Goal: Task Accomplishment & Management: Manage account settings

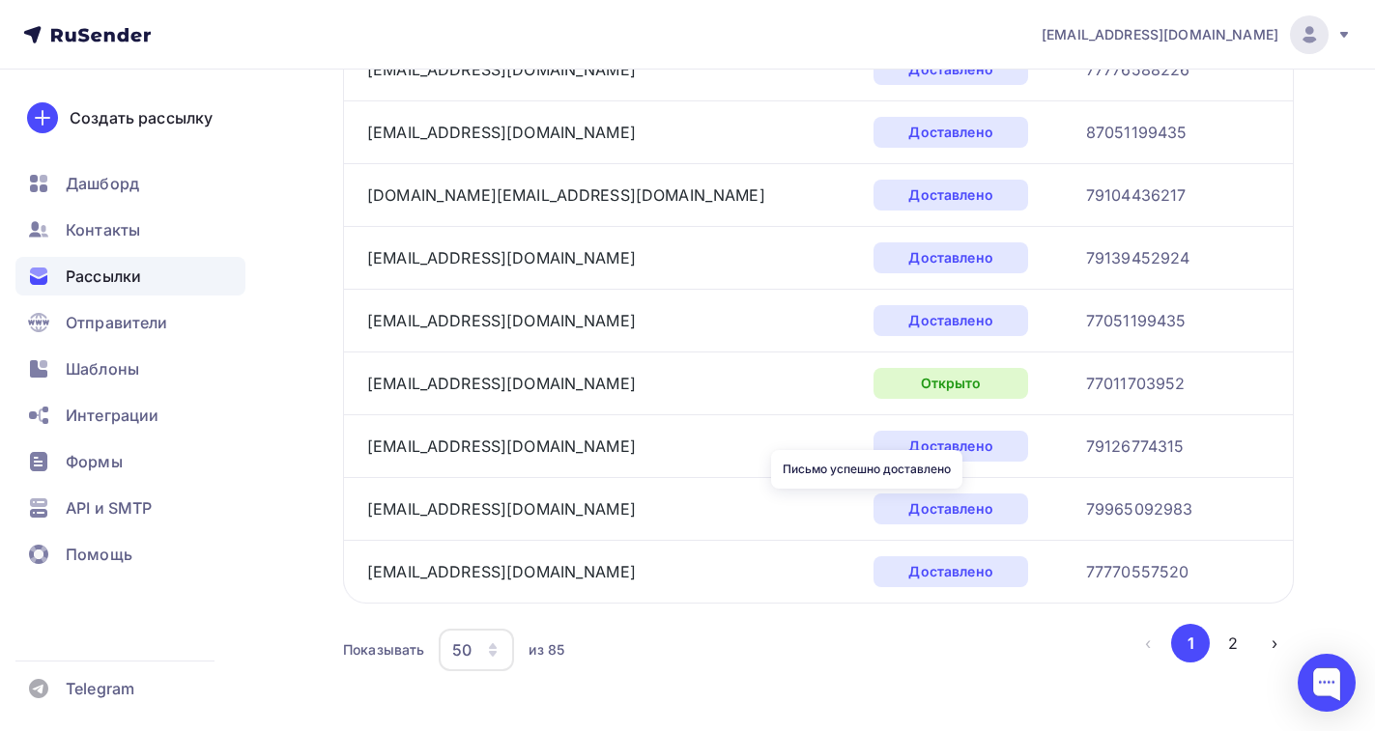
scroll to position [3046, 0]
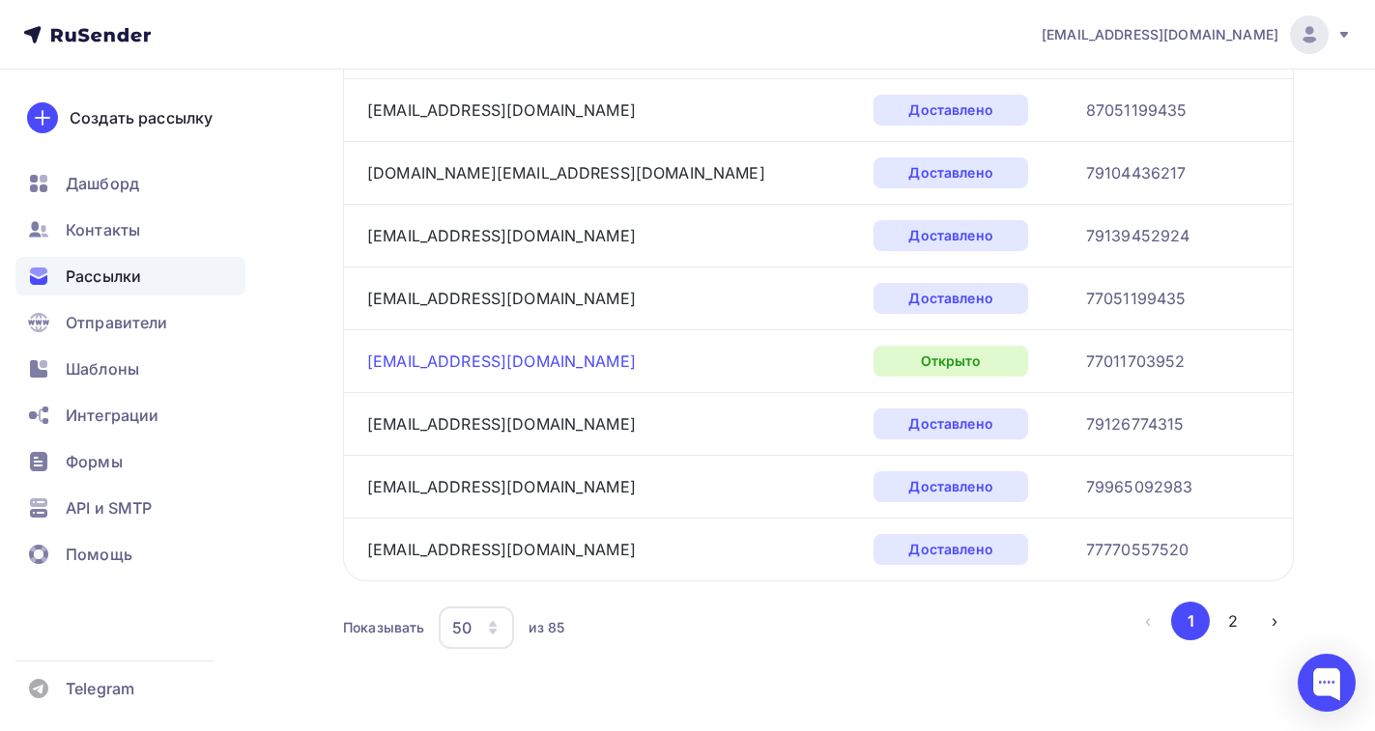
click at [502, 363] on link "[EMAIL_ADDRESS][DOMAIN_NAME]" at bounding box center [501, 361] width 269 height 19
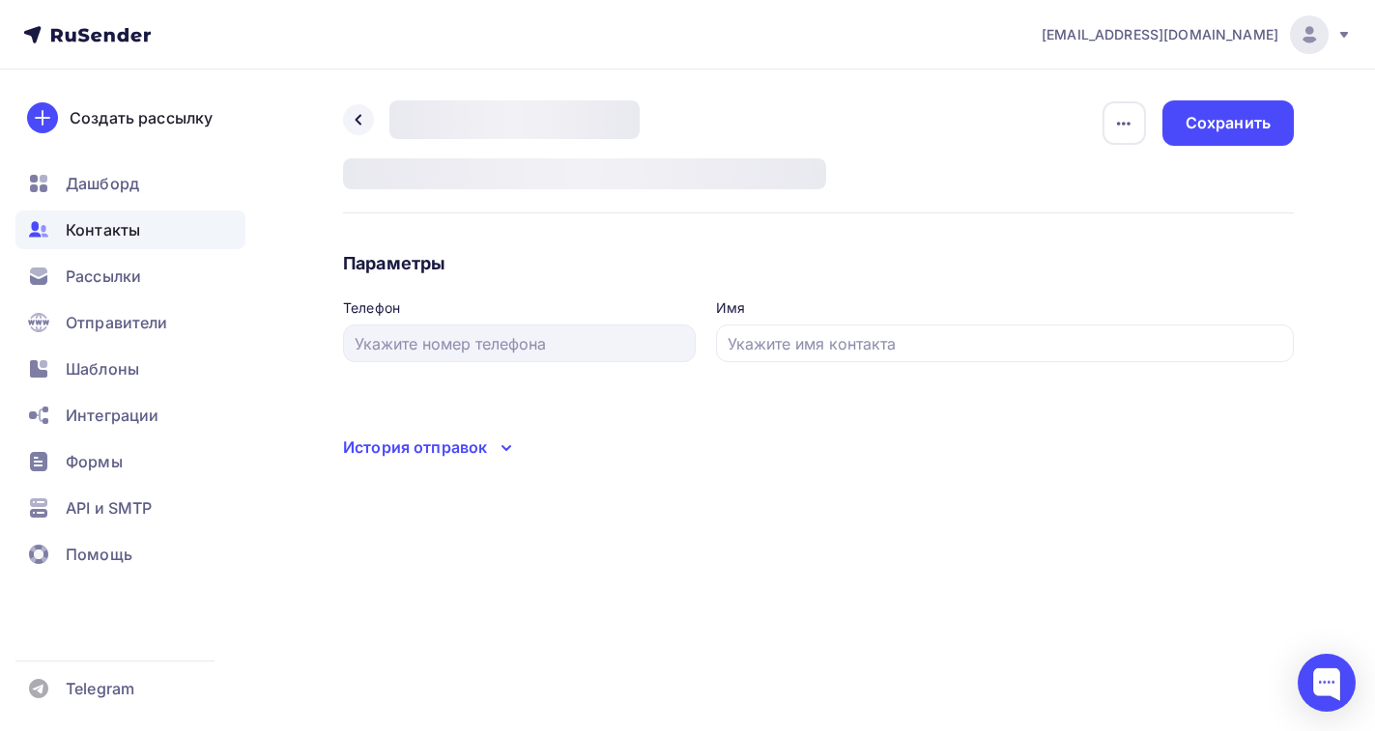
type input "77011703952"
type input "[PERSON_NAME]"
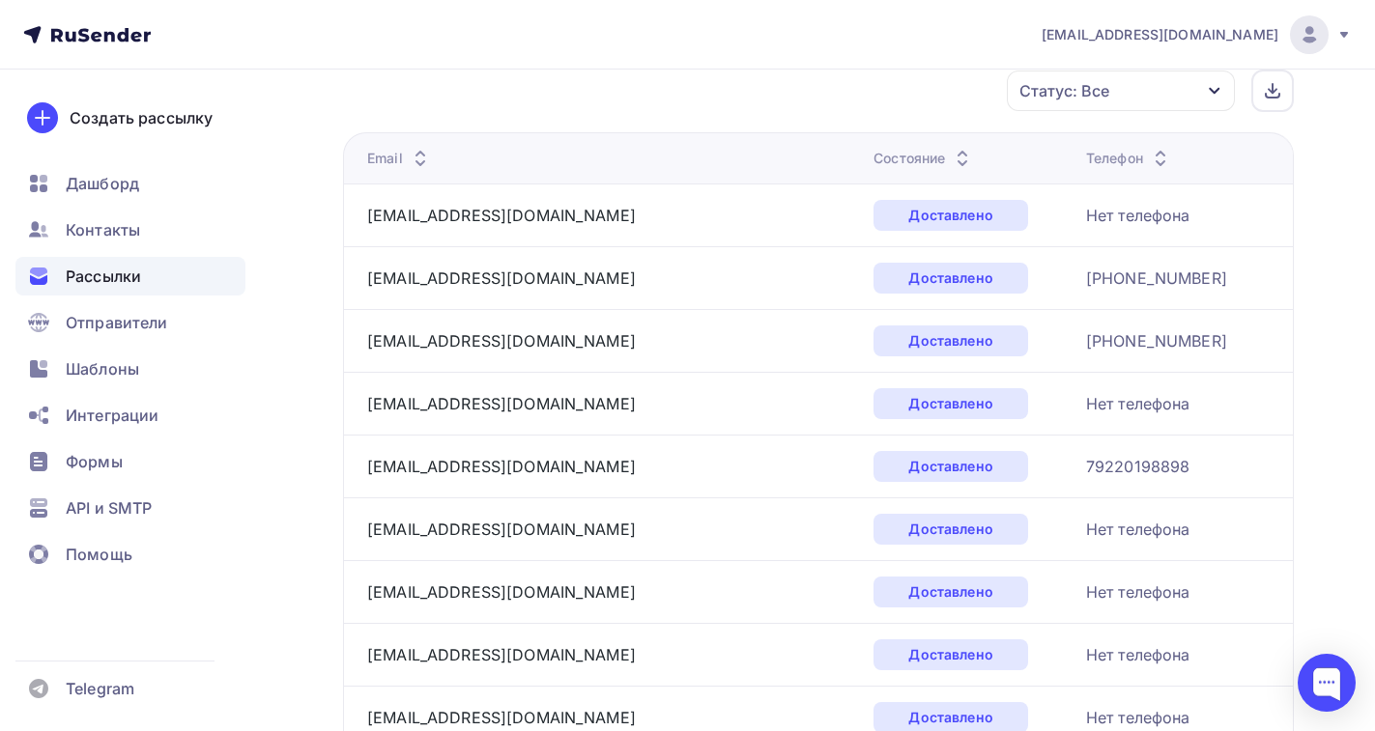
scroll to position [3046, 0]
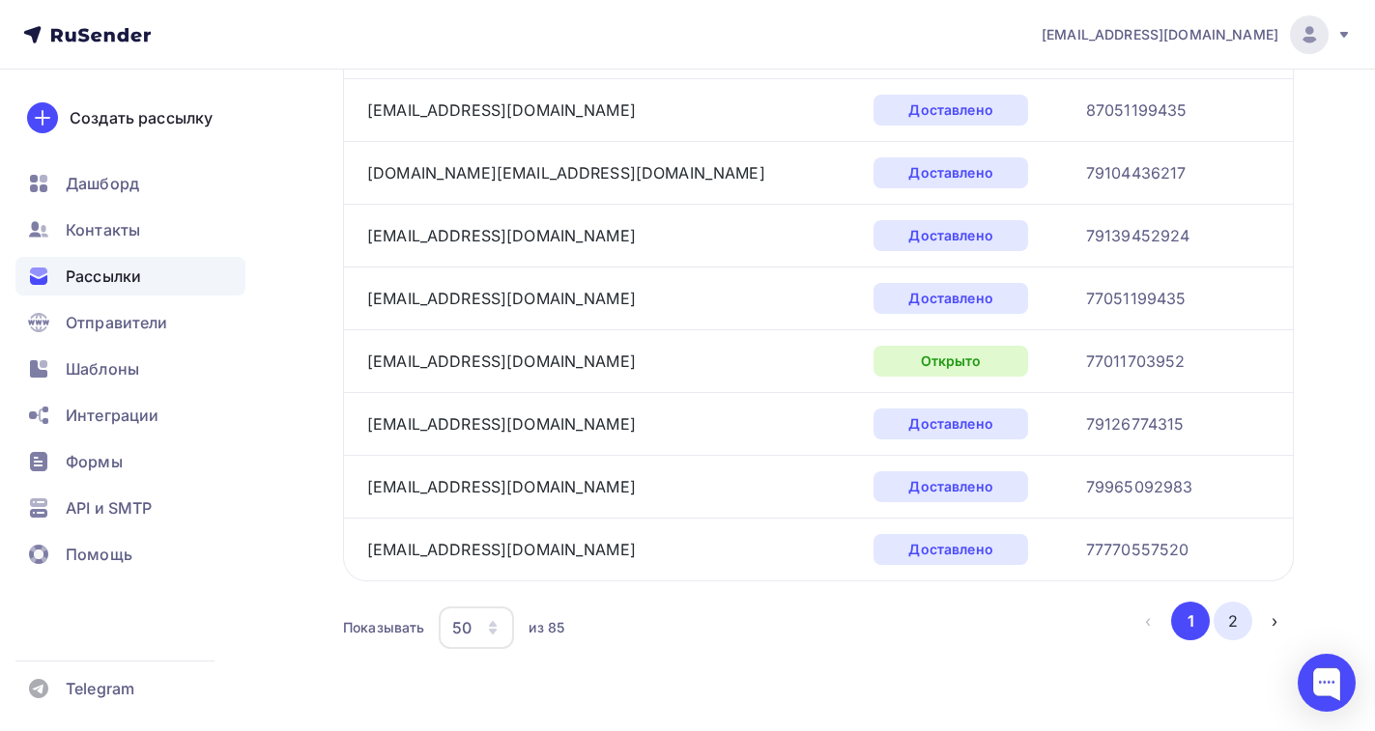
click at [1238, 618] on button "2" at bounding box center [1232, 621] width 39 height 39
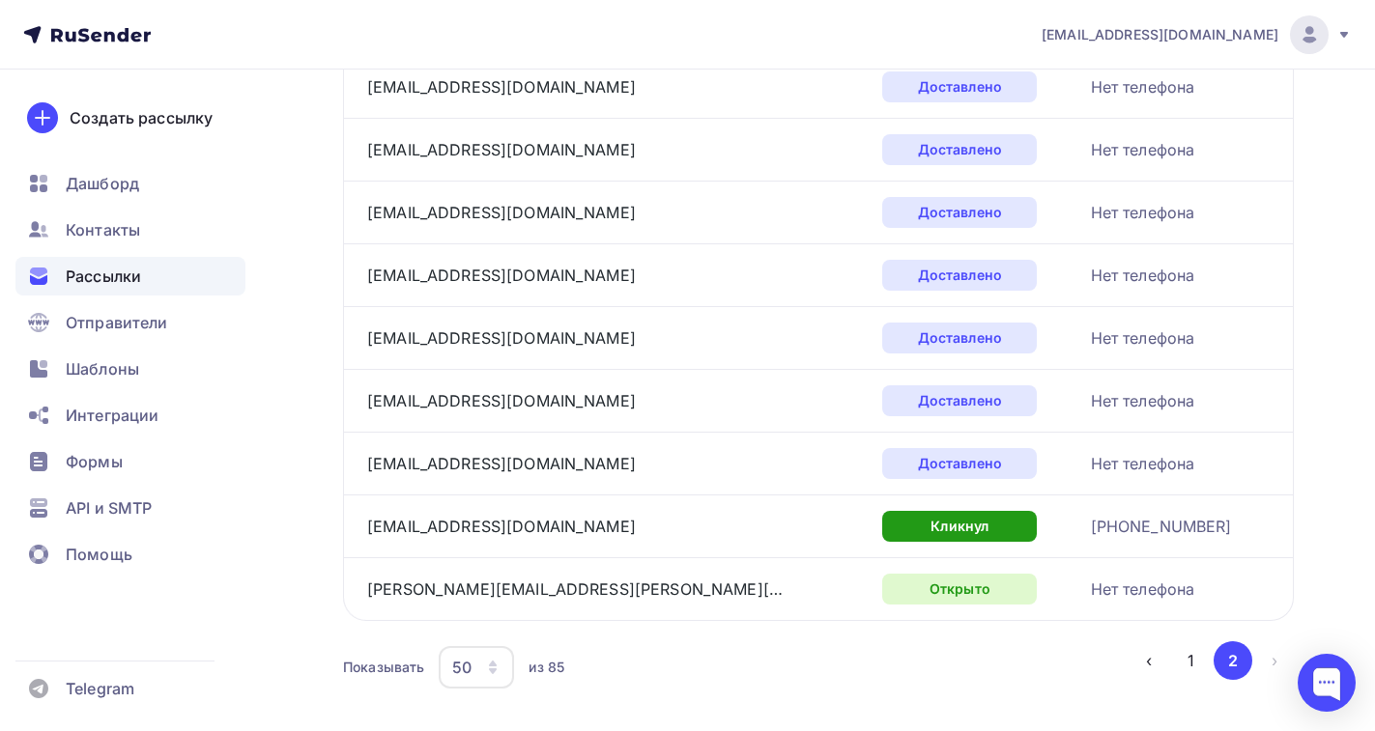
scroll to position [2104, 0]
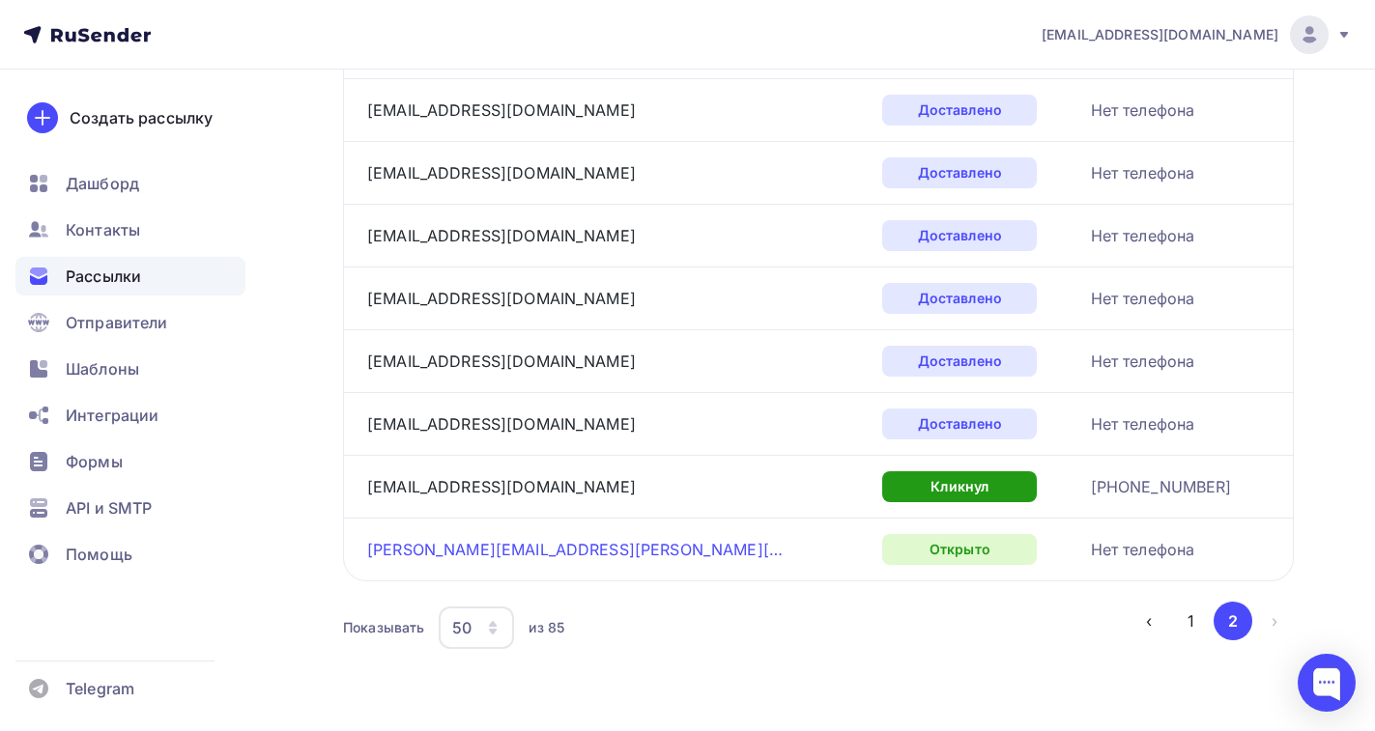
click at [427, 549] on link "[PERSON_NAME][EMAIL_ADDRESS][PERSON_NAME][DOMAIN_NAME]" at bounding box center [574, 549] width 415 height 19
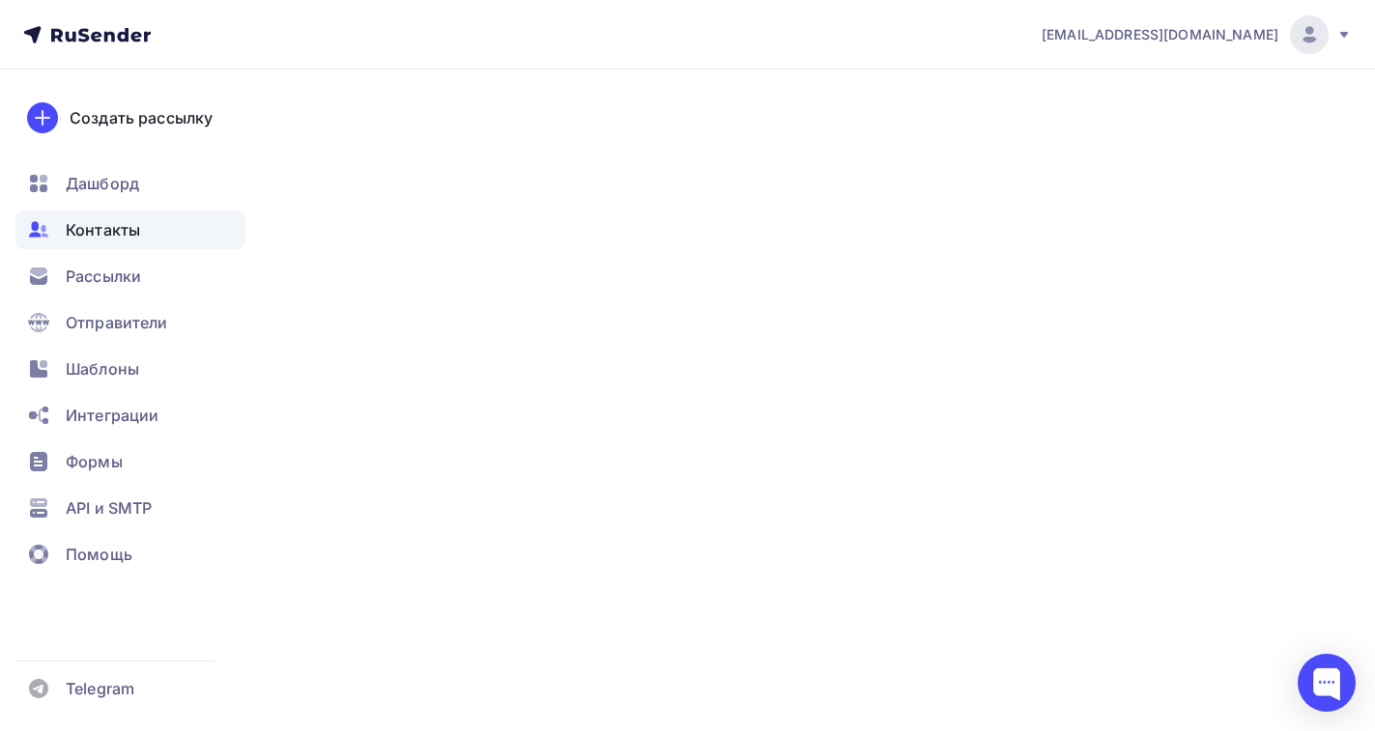
type input "[PERSON_NAME]"
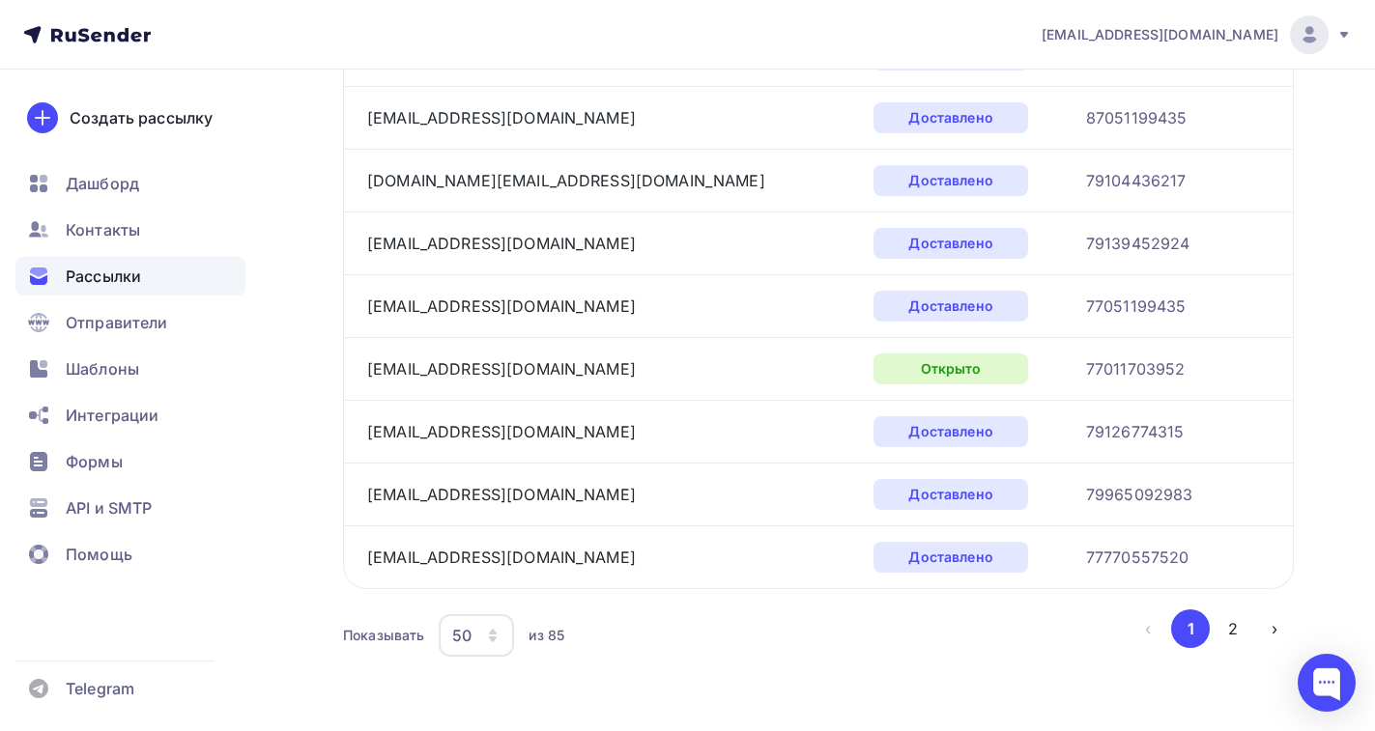
scroll to position [3046, 0]
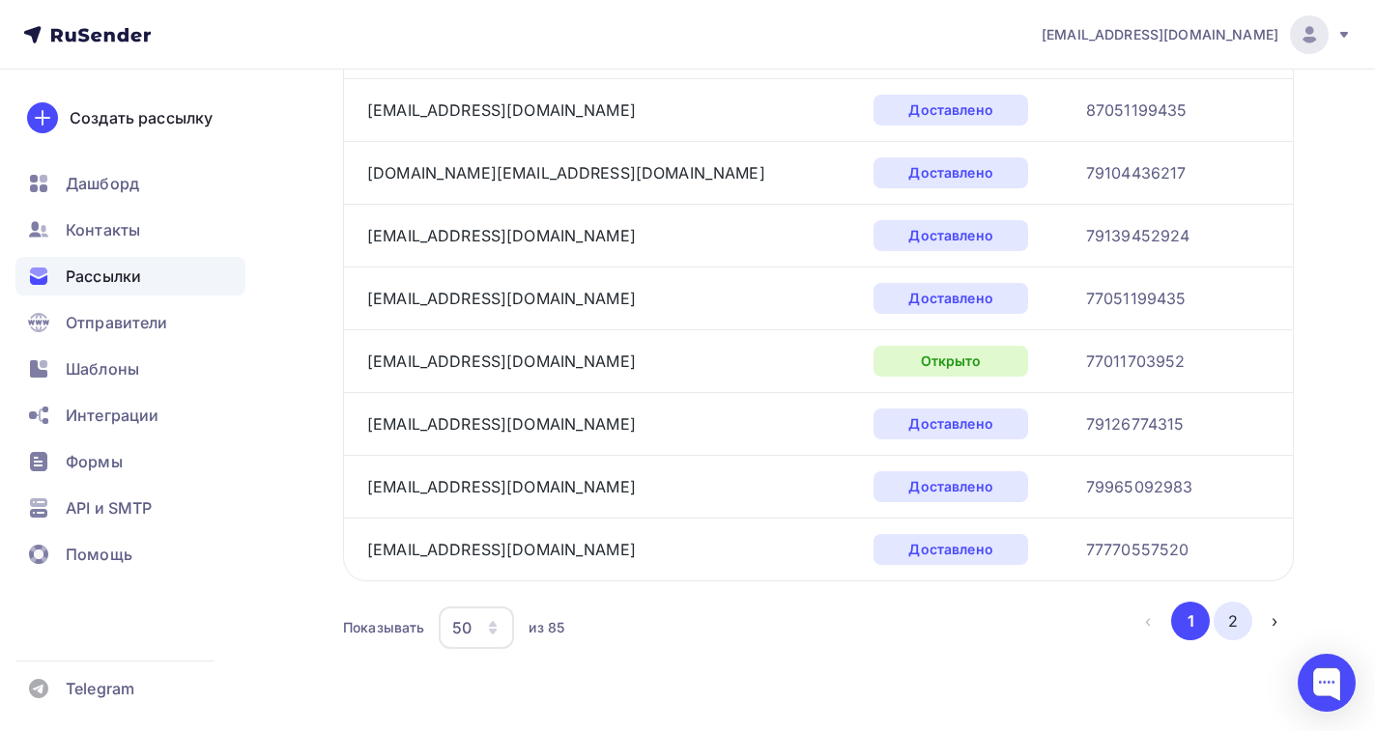
click at [1230, 611] on button "2" at bounding box center [1232, 621] width 39 height 39
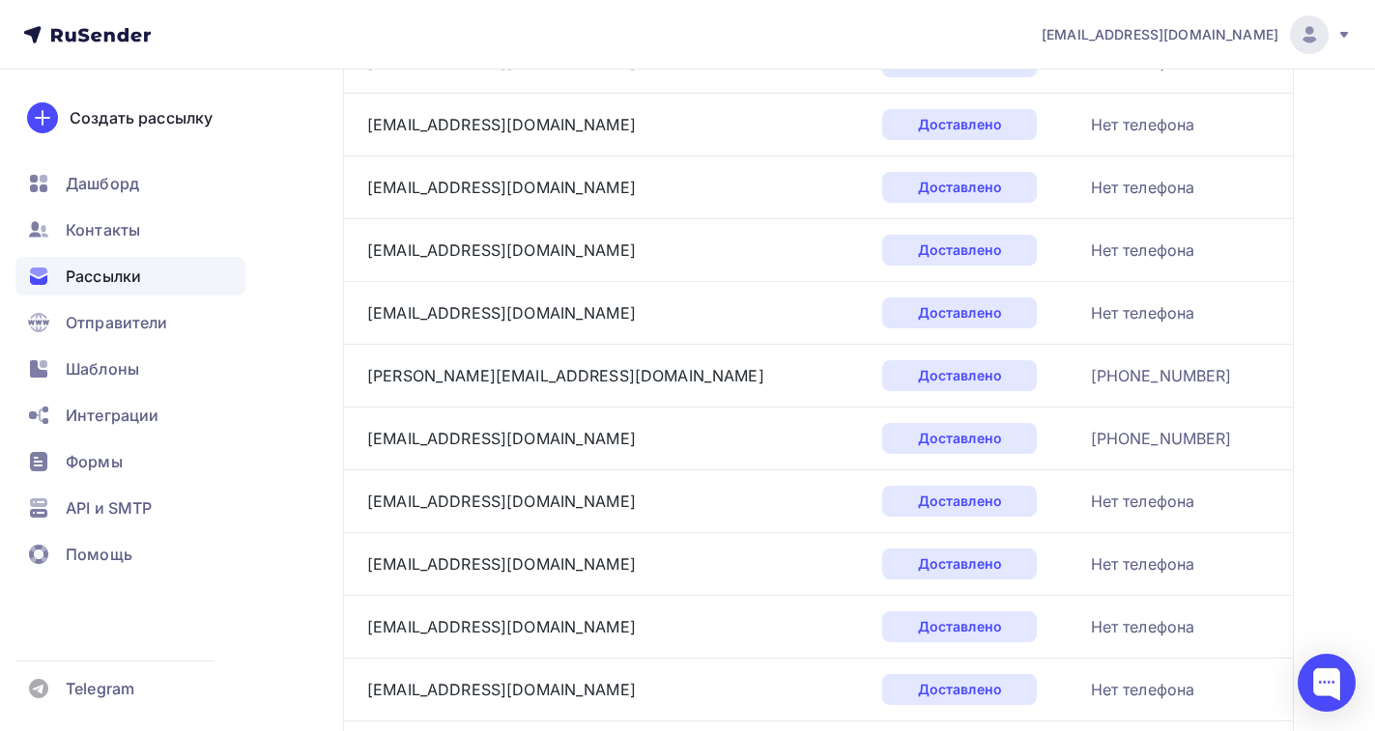
scroll to position [1428, 0]
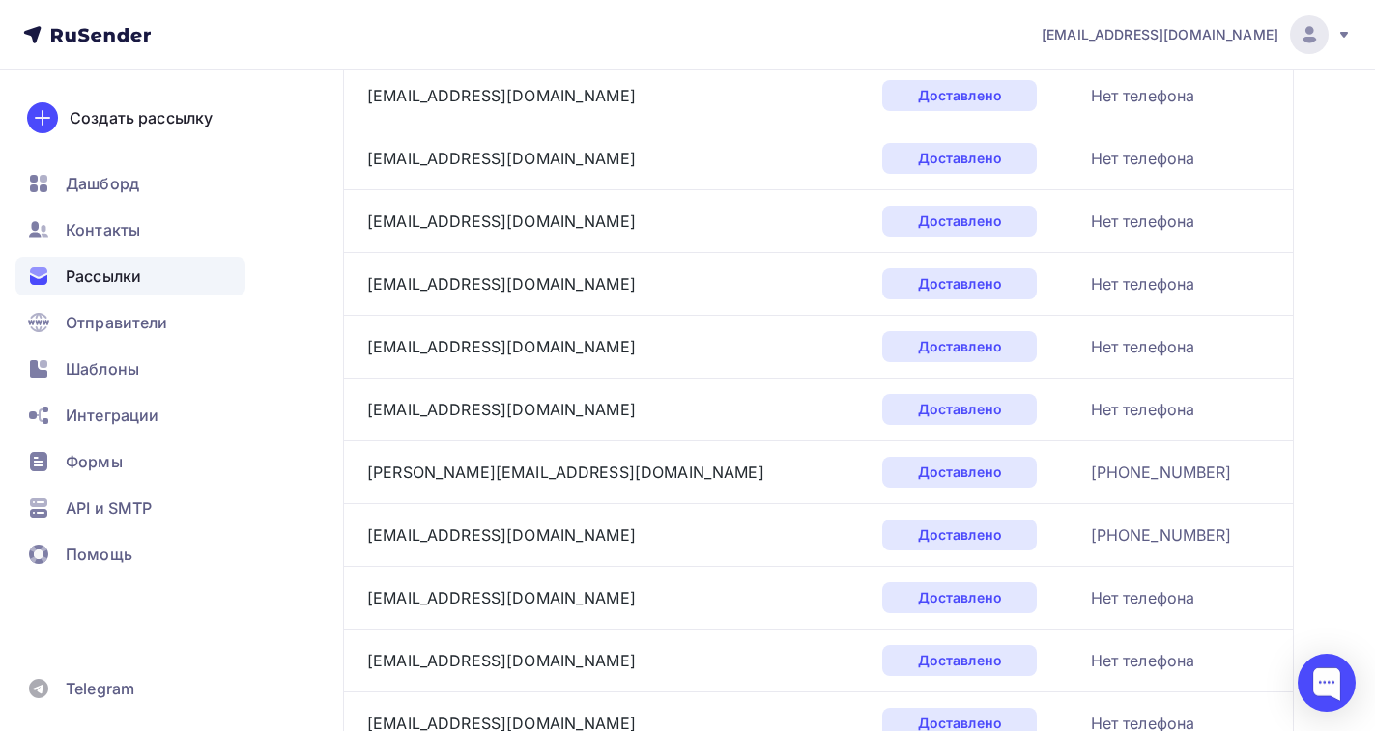
click at [52, 39] on icon at bounding box center [57, 34] width 12 height 13
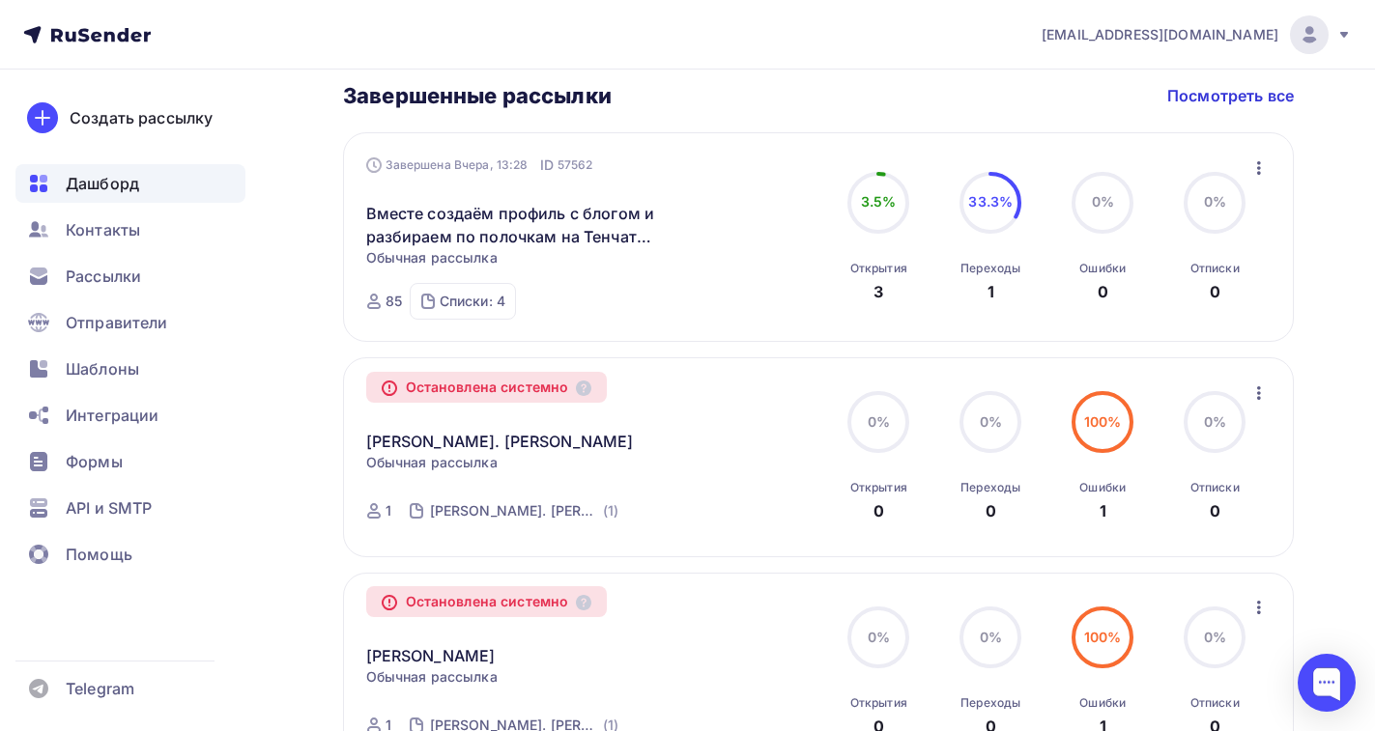
scroll to position [966, 0]
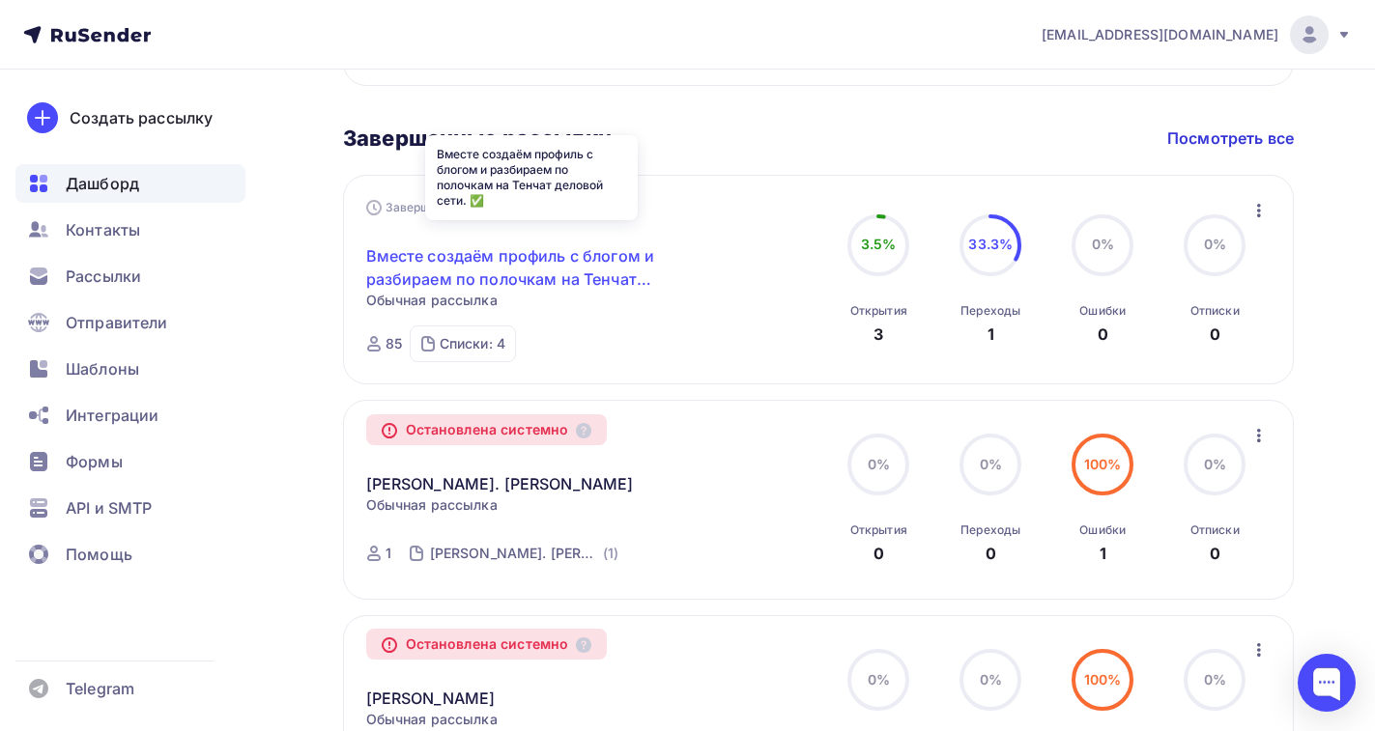
click at [481, 267] on link "Вместе создаём профиль с блогом и разбираем по полочкам на Тенчат деловой сети.…" at bounding box center [531, 267] width 331 height 46
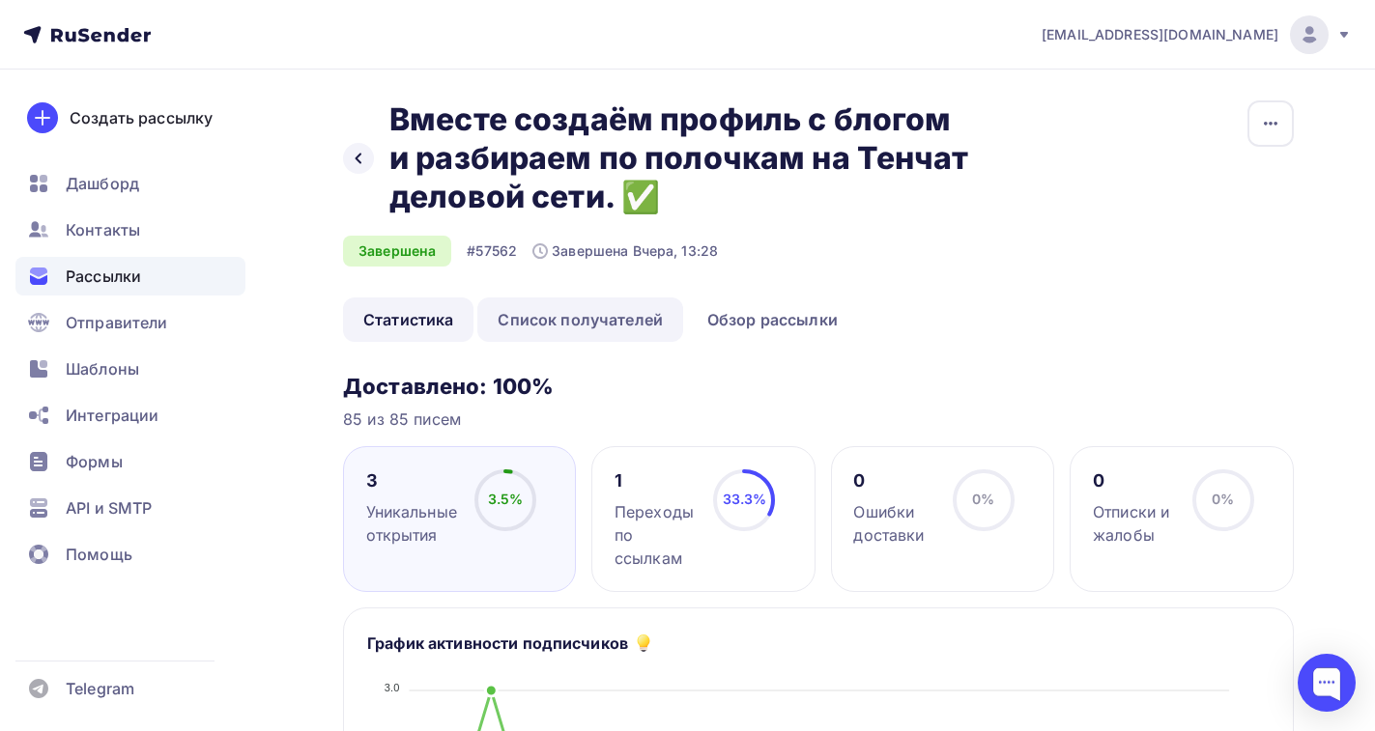
click at [570, 325] on link "Список получателей" at bounding box center [580, 320] width 206 height 44
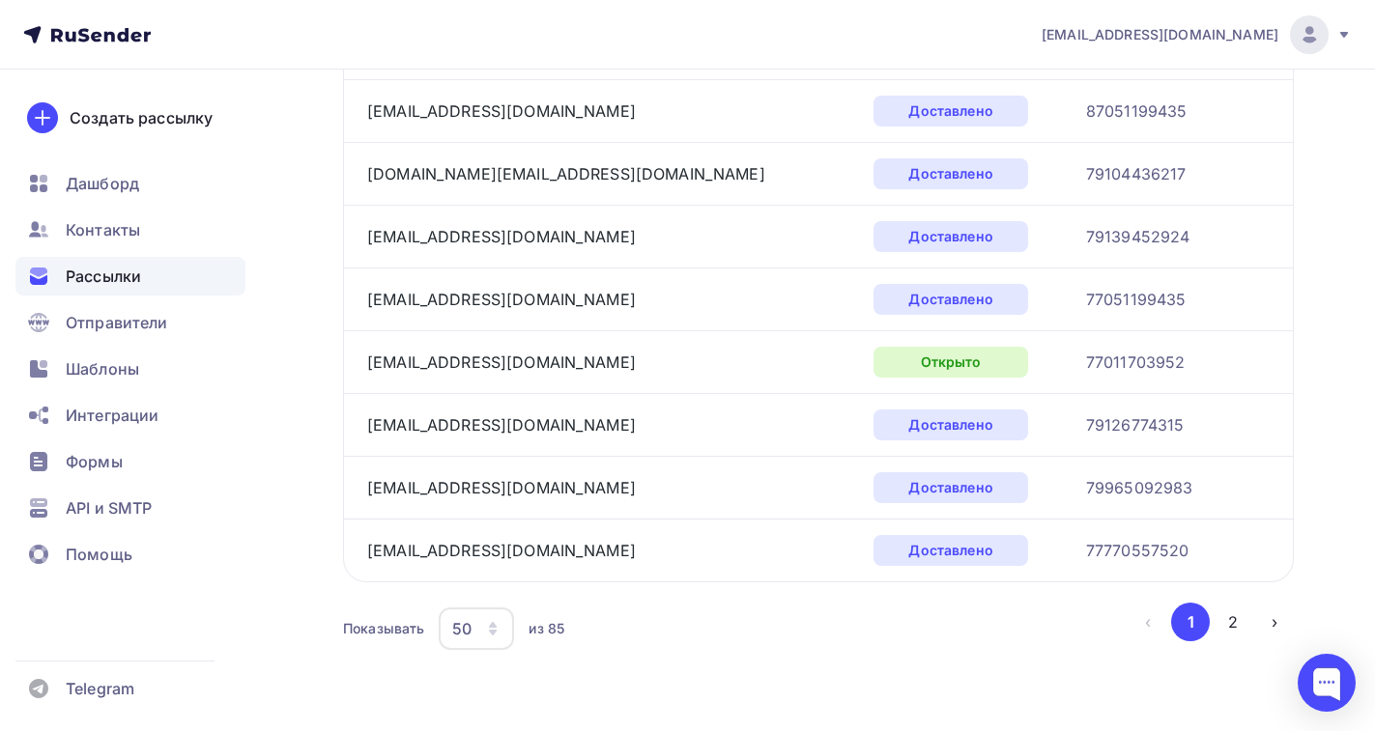
scroll to position [3046, 0]
click at [1235, 614] on button "2" at bounding box center [1232, 621] width 39 height 39
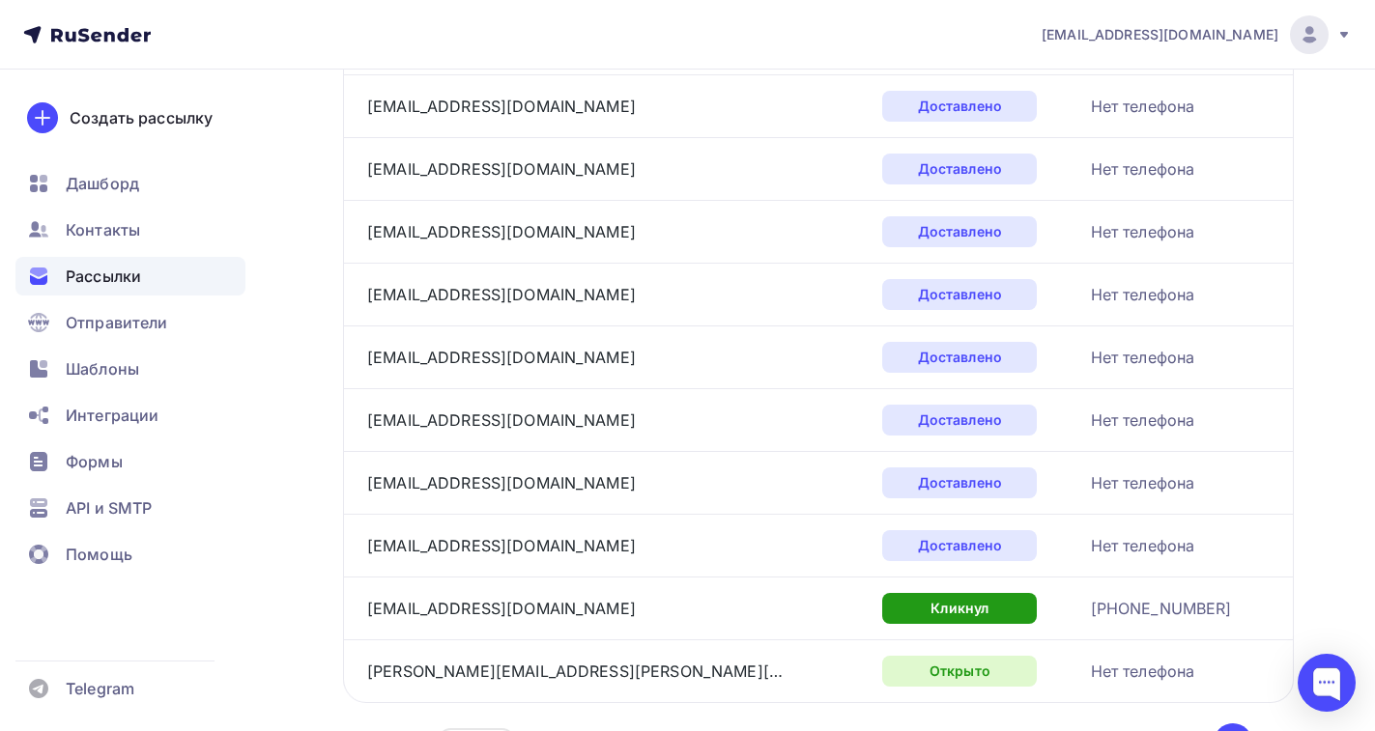
scroll to position [2104, 0]
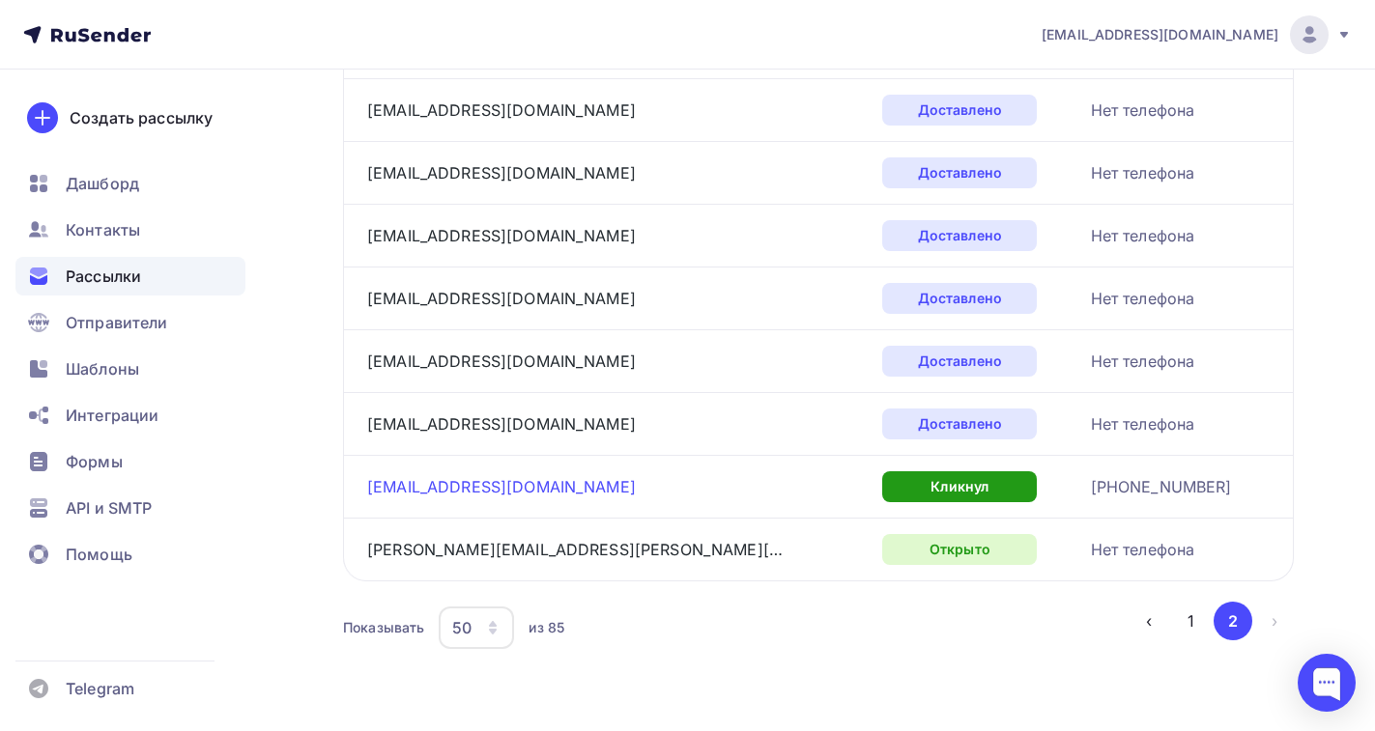
click at [453, 492] on link "[EMAIL_ADDRESS][DOMAIN_NAME]" at bounding box center [501, 486] width 269 height 19
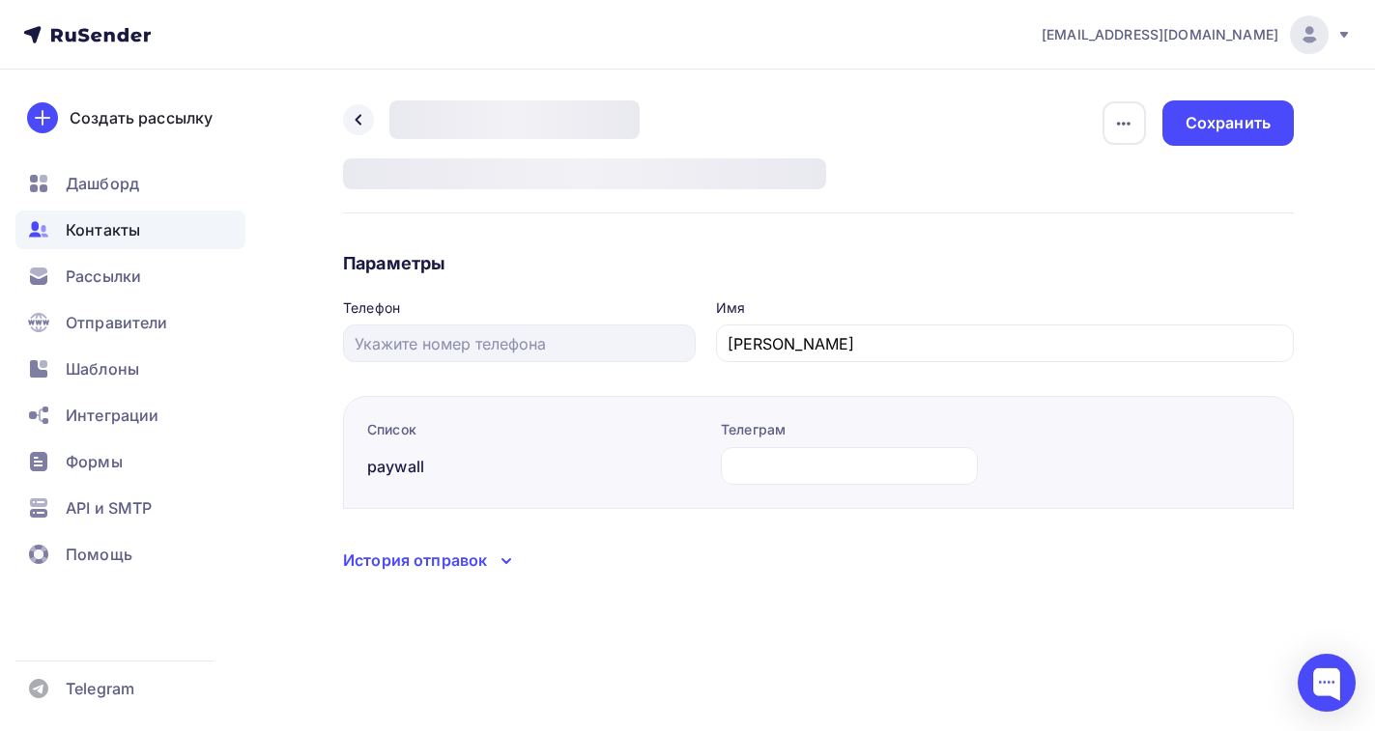
type input "[PHONE_NUMBER]"
type input "[PERSON_NAME]"
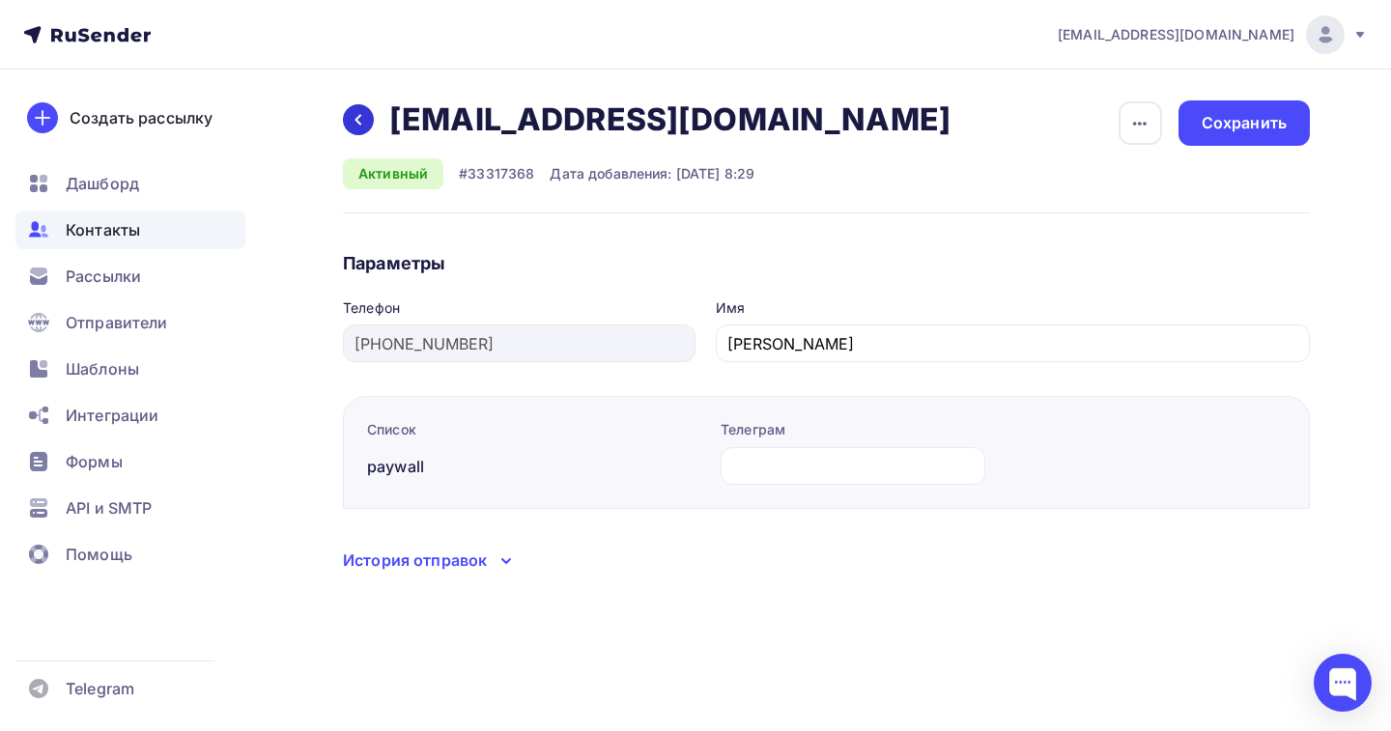
click at [357, 117] on icon at bounding box center [358, 119] width 15 height 15
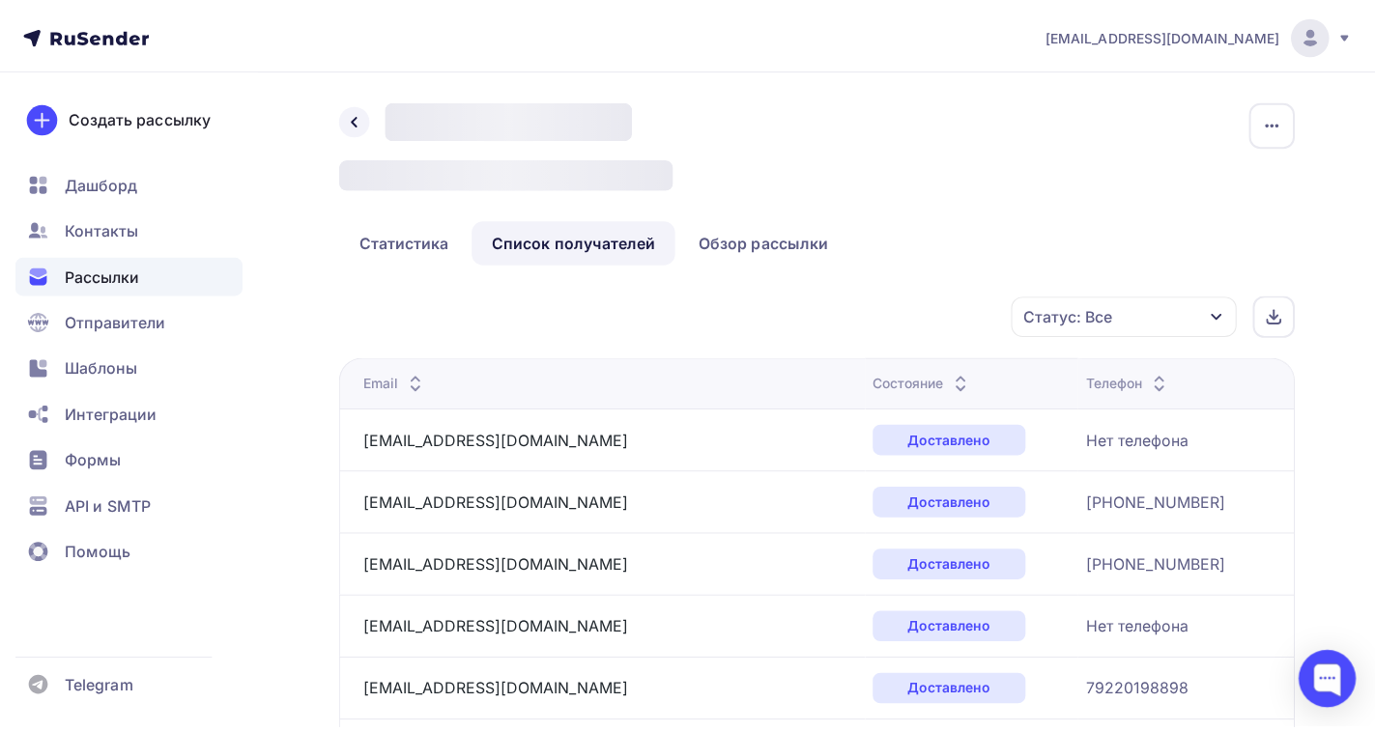
scroll to position [2104, 0]
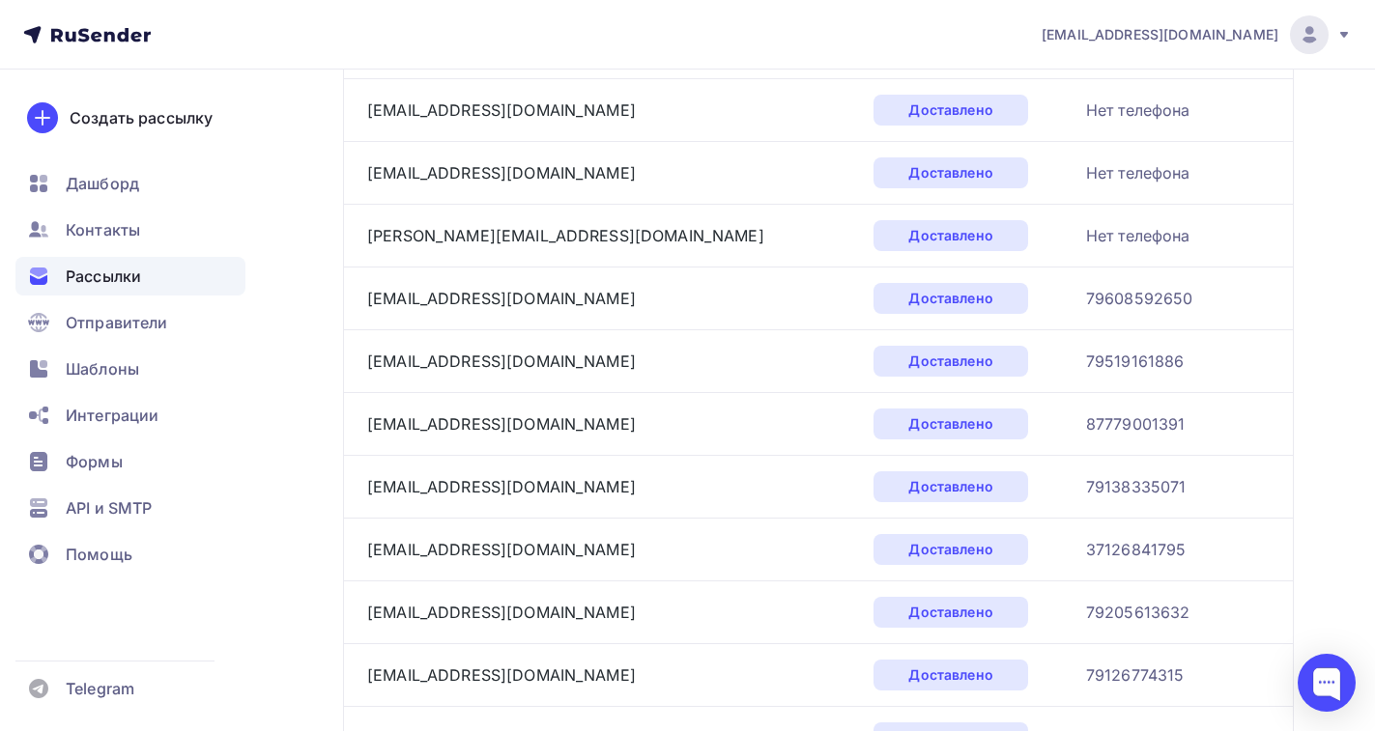
click at [111, 284] on span "Рассылки" at bounding box center [103, 276] width 75 height 23
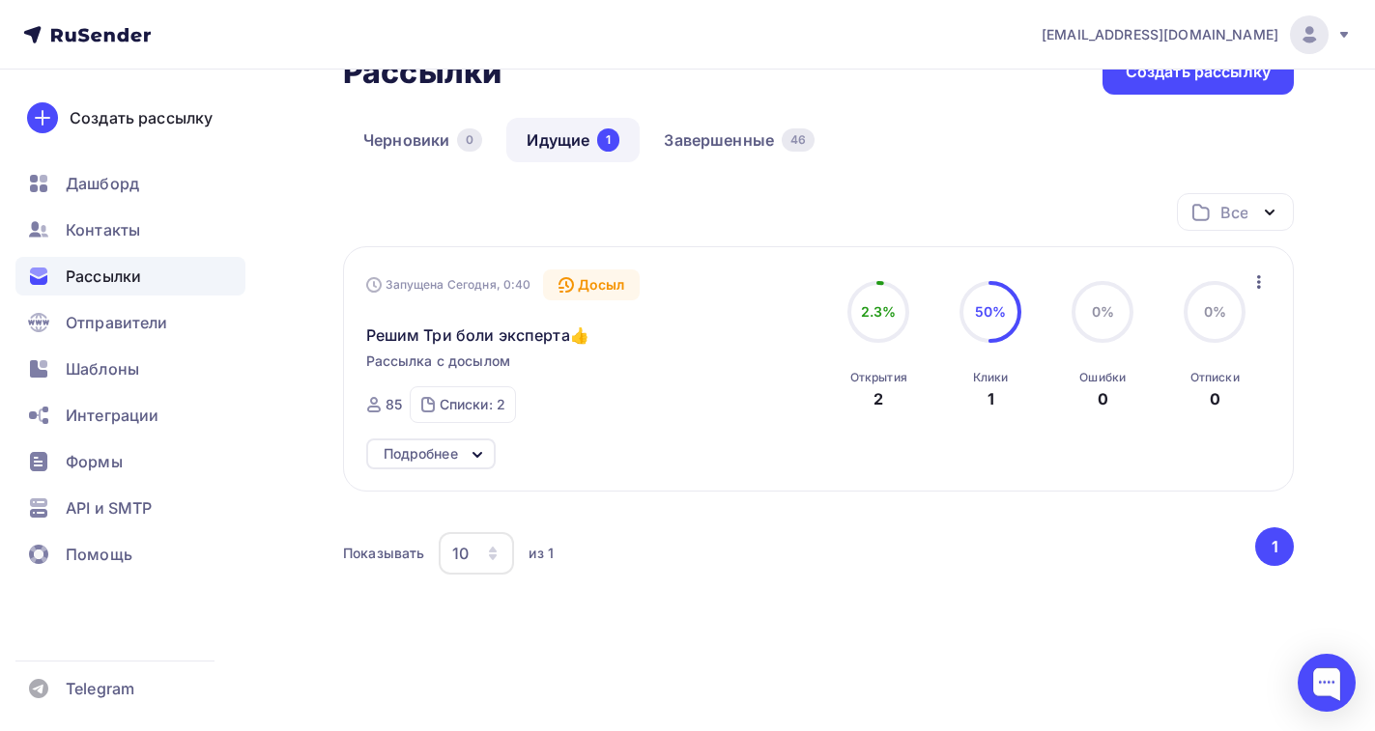
scroll to position [92, 0]
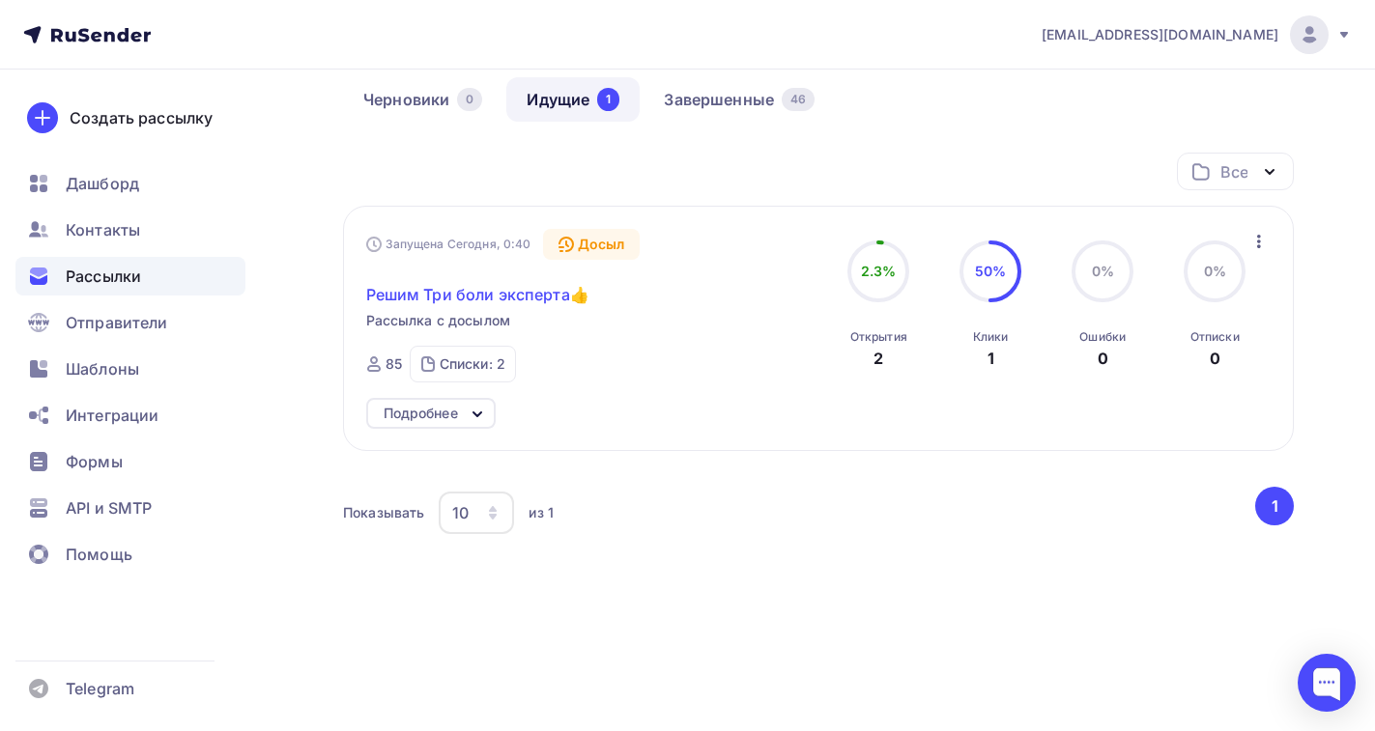
click at [506, 295] on span "Решим Три боли эксперта👍" at bounding box center [477, 294] width 223 height 23
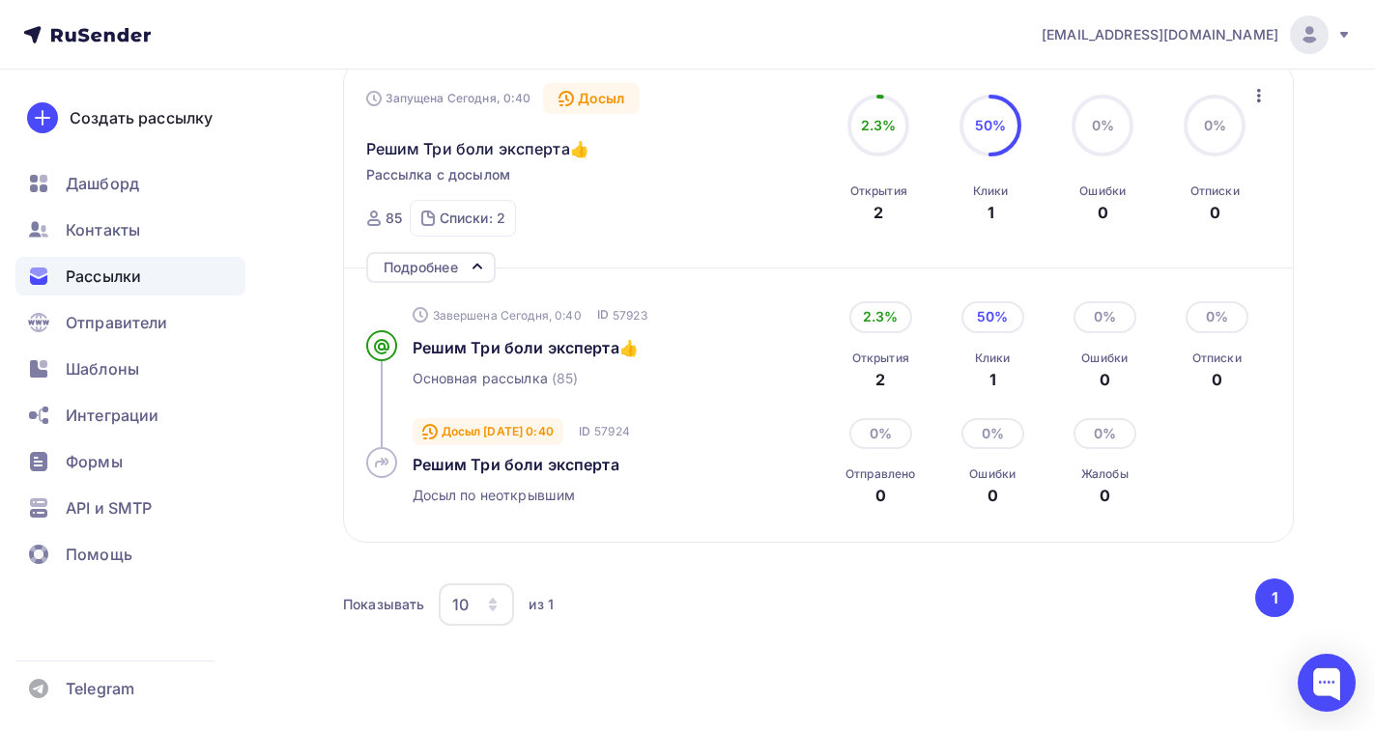
scroll to position [0, 0]
